Goal: Navigation & Orientation: Understand site structure

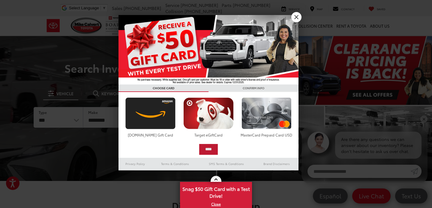
click at [212, 147] on input "****" at bounding box center [208, 149] width 19 height 11
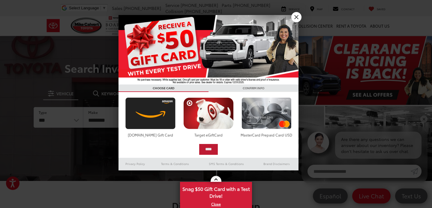
click at [210, 147] on input "****" at bounding box center [208, 149] width 19 height 11
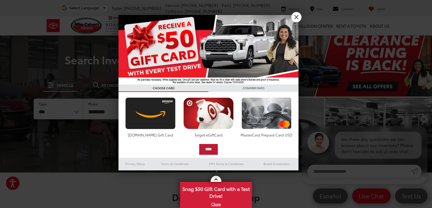
scroll to position [8, 0]
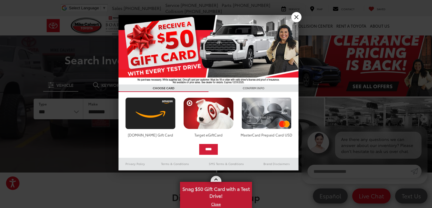
click at [216, 204] on link "X" at bounding box center [216, 203] width 71 height 7
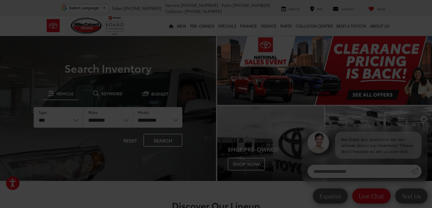
scroll to position [0, 0]
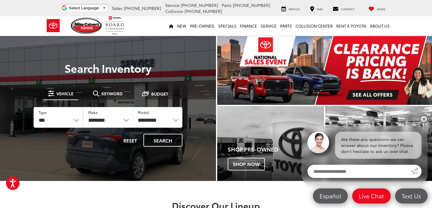
click at [423, 118] on link "✕" at bounding box center [423, 118] width 7 height 7
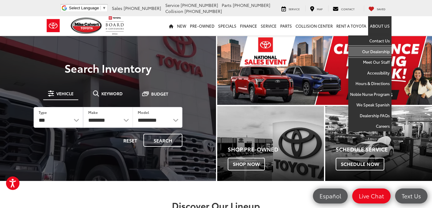
click at [374, 52] on link "Our Dealership" at bounding box center [369, 51] width 43 height 11
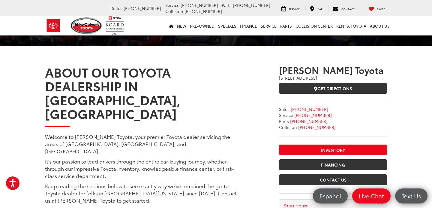
scroll to position [54, 0]
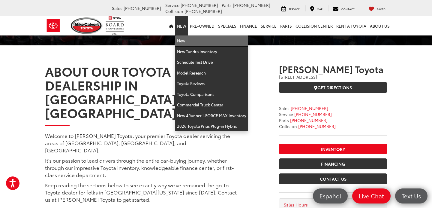
click at [184, 43] on link "New" at bounding box center [211, 40] width 73 height 11
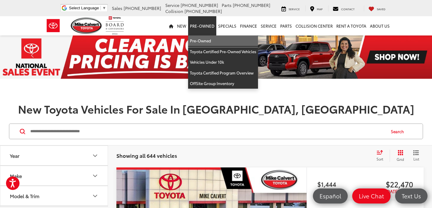
click at [205, 42] on link "Pre-Owned" at bounding box center [223, 40] width 70 height 11
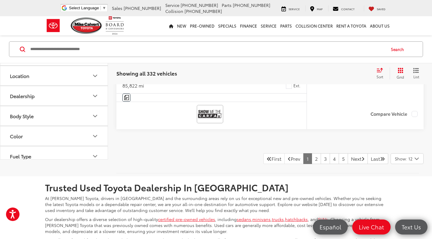
scroll to position [2706, 0]
click at [312, 164] on link "2" at bounding box center [316, 158] width 9 height 11
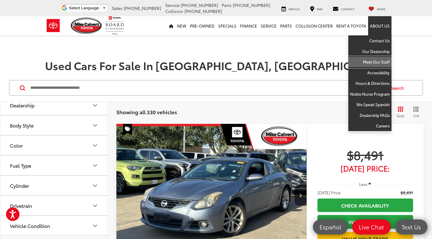
click at [375, 64] on link "Meet Our Staff" at bounding box center [369, 62] width 43 height 11
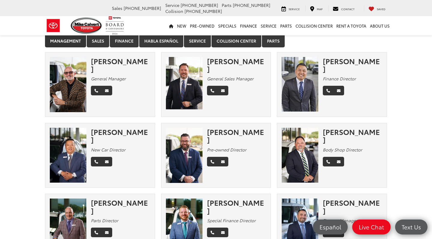
scroll to position [19, 0]
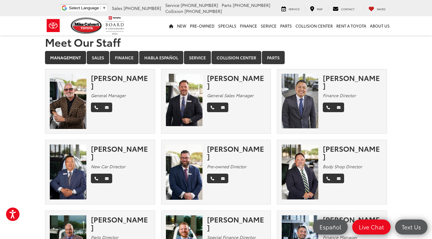
scroll to position [0, 0]
